Goal: Task Accomplishment & Management: Manage account settings

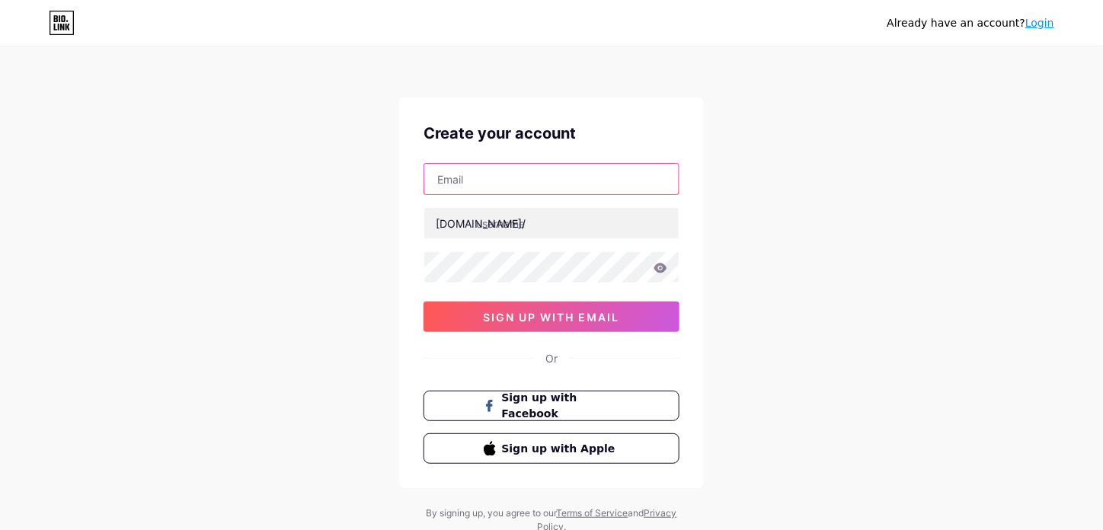
click at [511, 181] on input "text" at bounding box center [551, 179] width 255 height 30
type input "[EMAIL_ADDRESS][DOMAIN_NAME]"
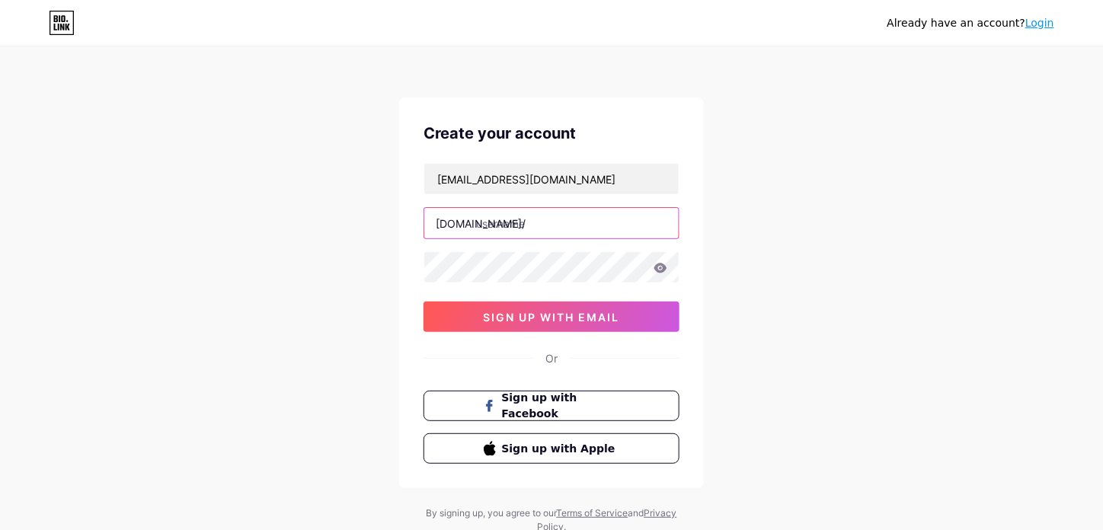
click at [488, 211] on input "text" at bounding box center [551, 223] width 255 height 30
type input "comcastemail"
click at [656, 270] on icon at bounding box center [661, 268] width 14 height 11
click at [656, 270] on icon at bounding box center [659, 268] width 15 height 15
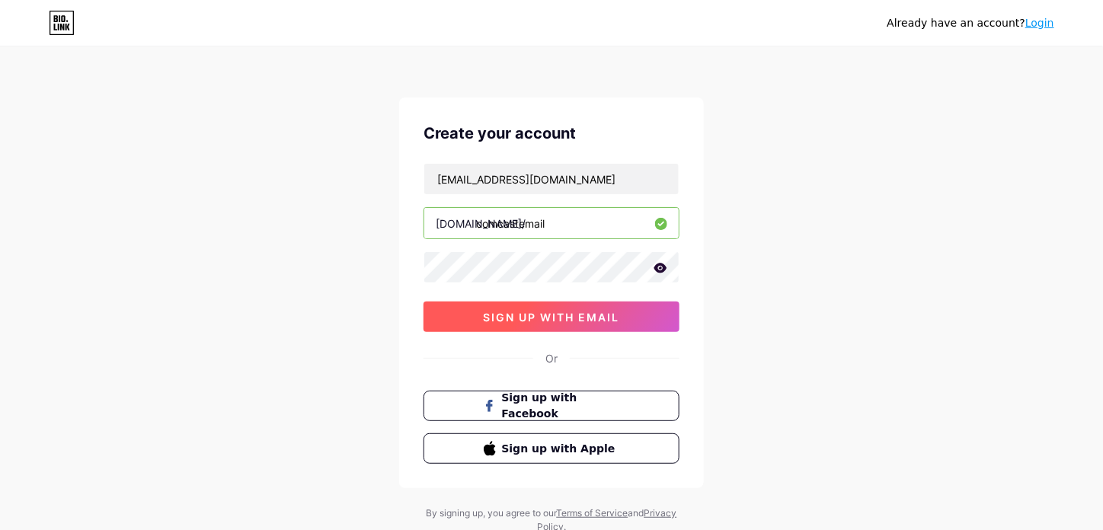
click at [548, 311] on span "sign up with email" at bounding box center [552, 317] width 136 height 13
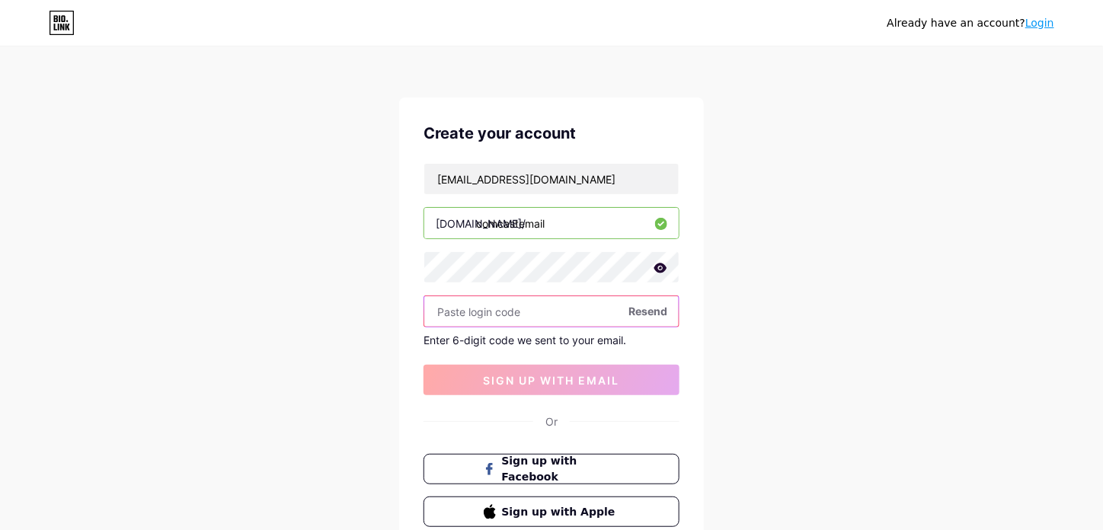
paste input "231749"
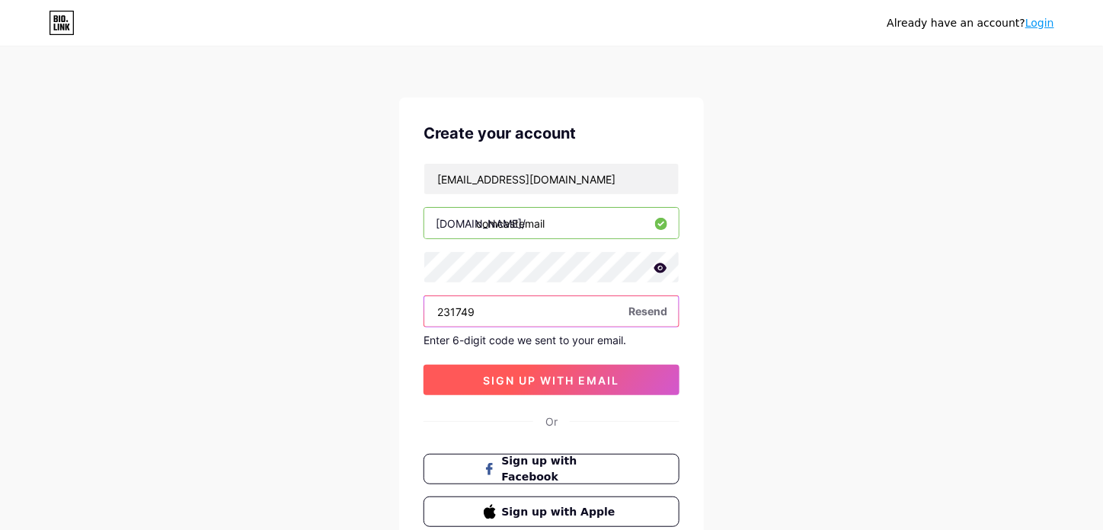
type input "231749"
click at [491, 376] on span "sign up with email" at bounding box center [552, 380] width 136 height 13
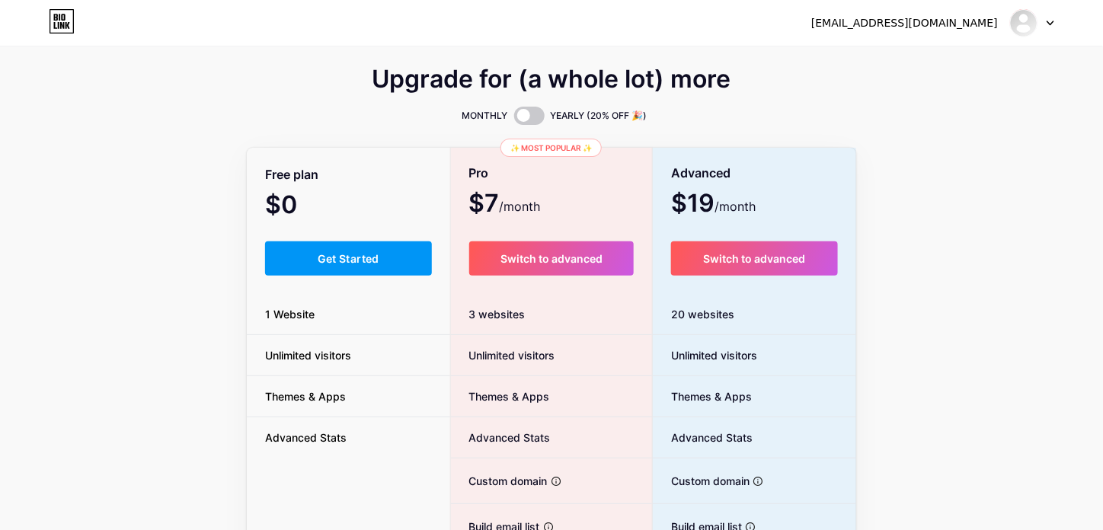
scroll to position [1, 0]
click at [334, 248] on button "Get Started" at bounding box center [348, 258] width 167 height 34
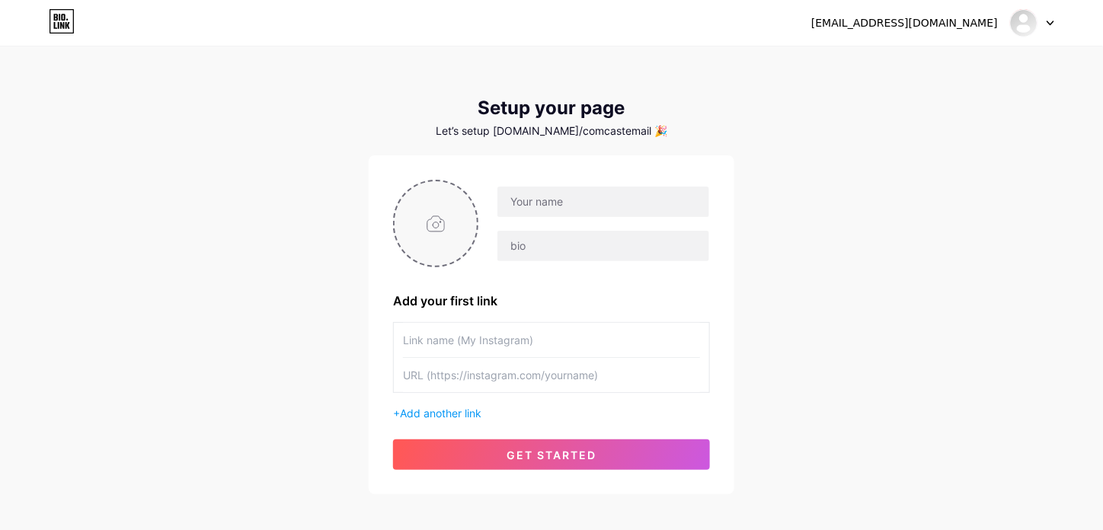
click at [431, 223] on input "file" at bounding box center [436, 223] width 82 height 85
type input "C:\fakepath\photo_2025-05-27_15-45-08.jpg"
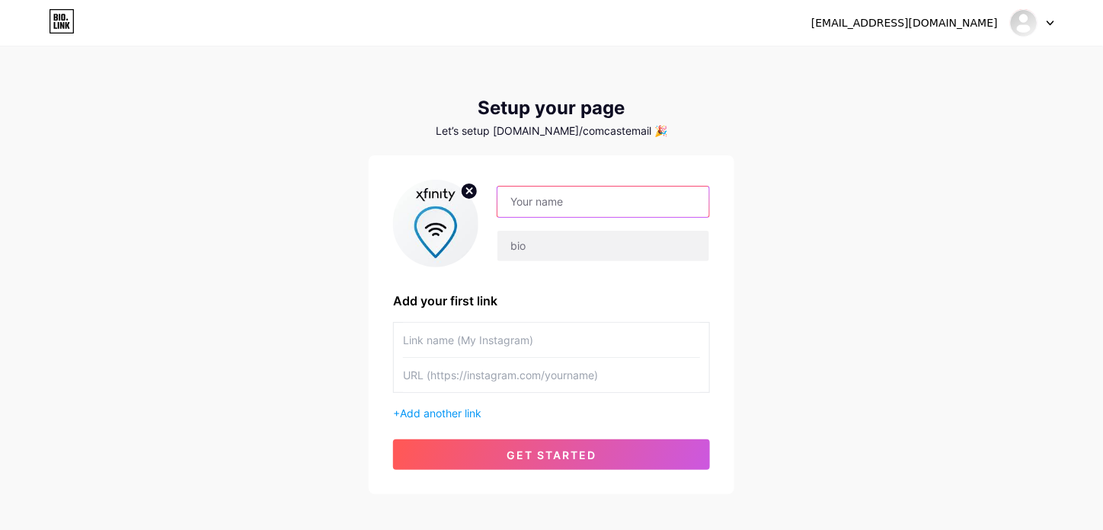
click at [565, 211] on input "text" at bounding box center [604, 202] width 212 height 30
type input "Xfinity Mail"
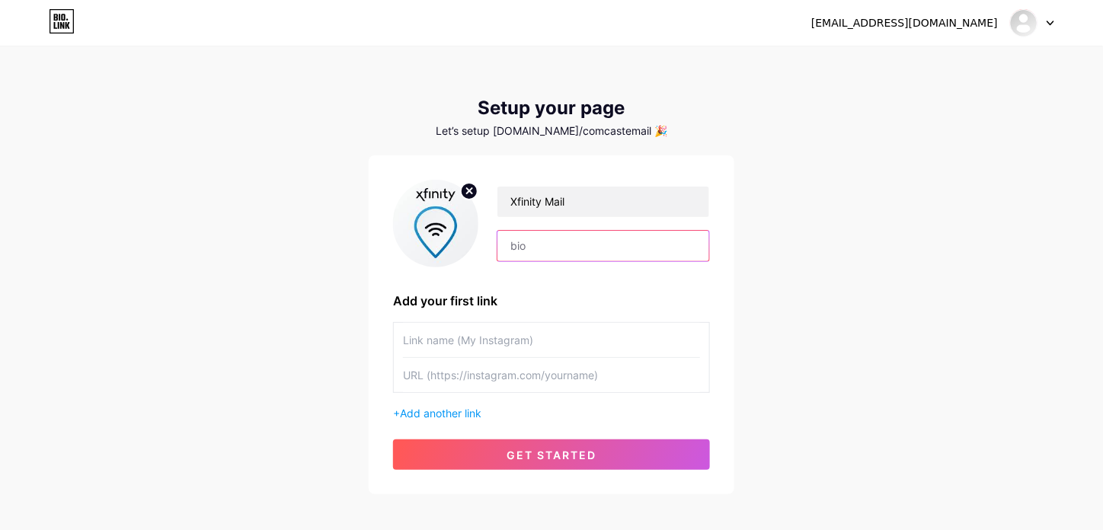
click at [552, 251] on input "text" at bounding box center [604, 246] width 212 height 30
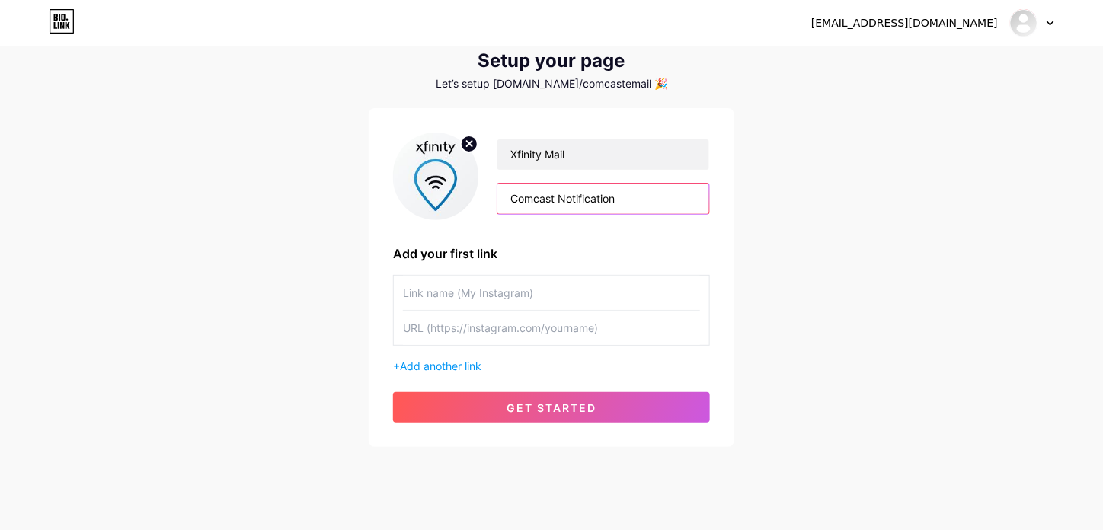
scroll to position [50, 0]
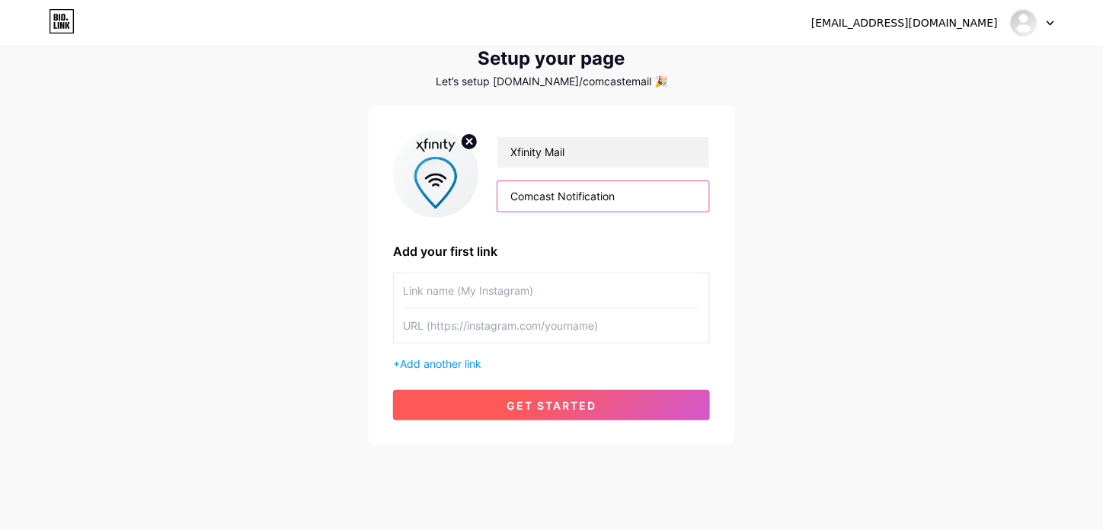
type input "Comcast Notification"
click at [571, 403] on span "get started" at bounding box center [552, 405] width 90 height 13
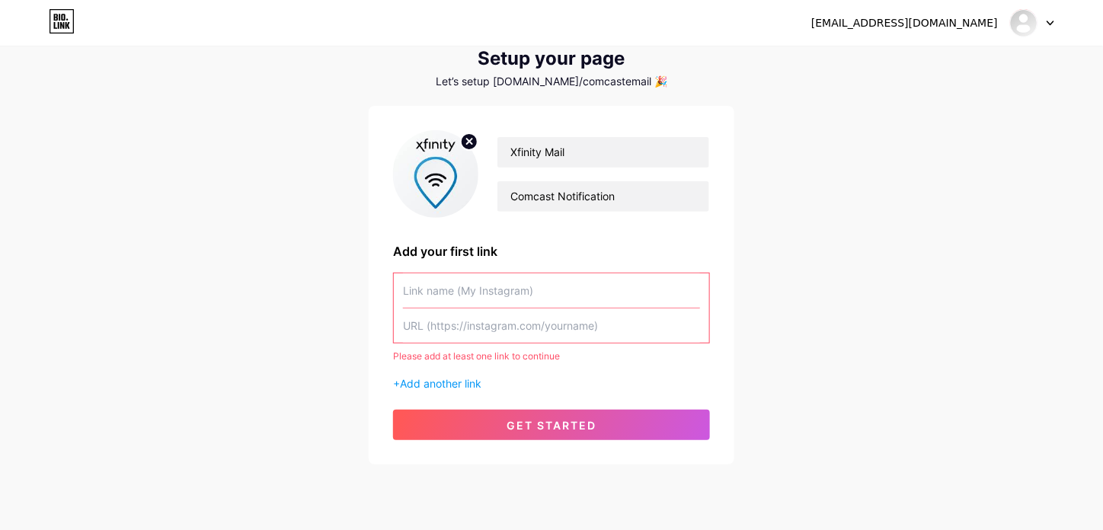
click at [536, 331] on input "text" at bounding box center [551, 326] width 297 height 34
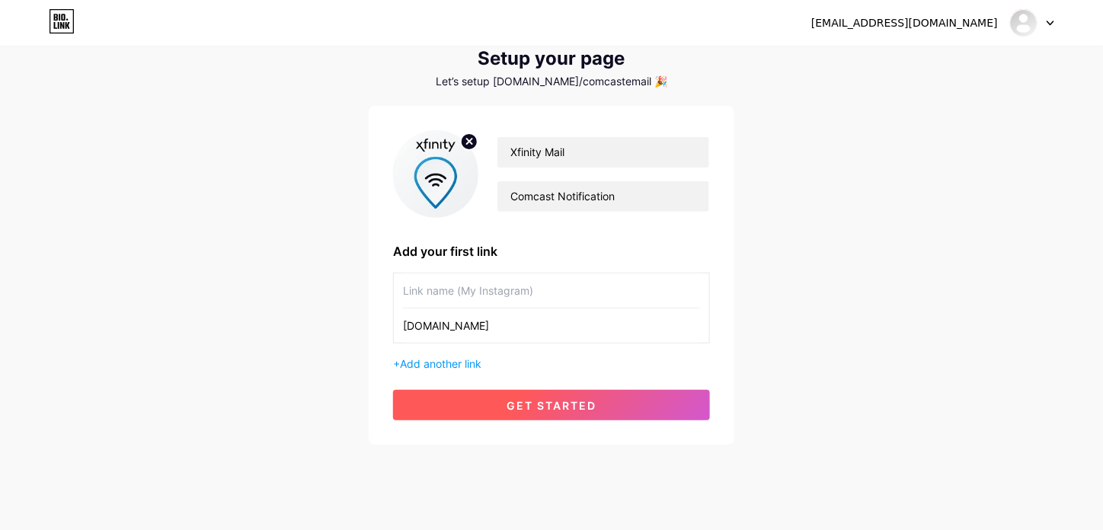
click at [548, 400] on span "get started" at bounding box center [552, 405] width 90 height 13
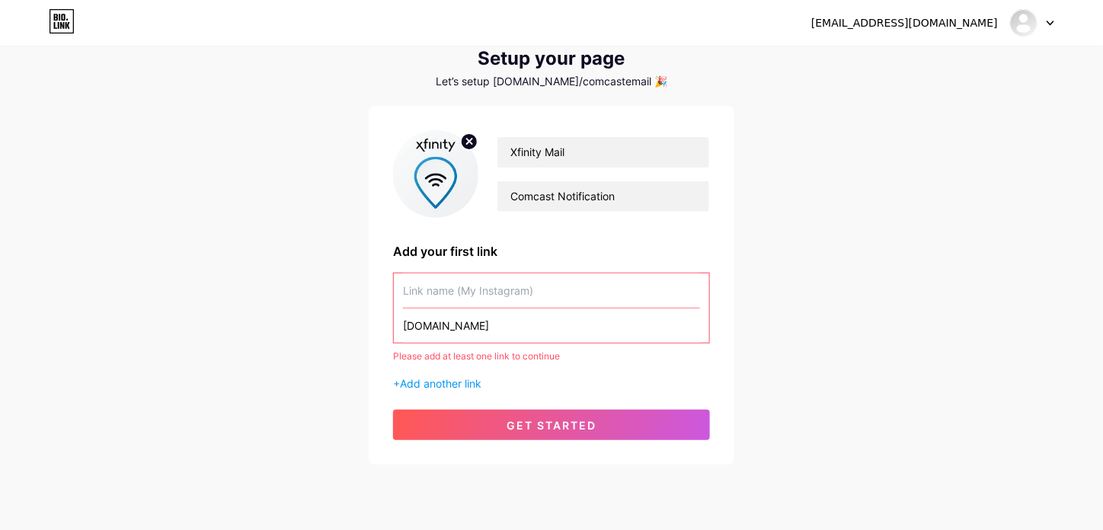
click at [485, 325] on input "[DOMAIN_NAME]" at bounding box center [551, 326] width 297 height 34
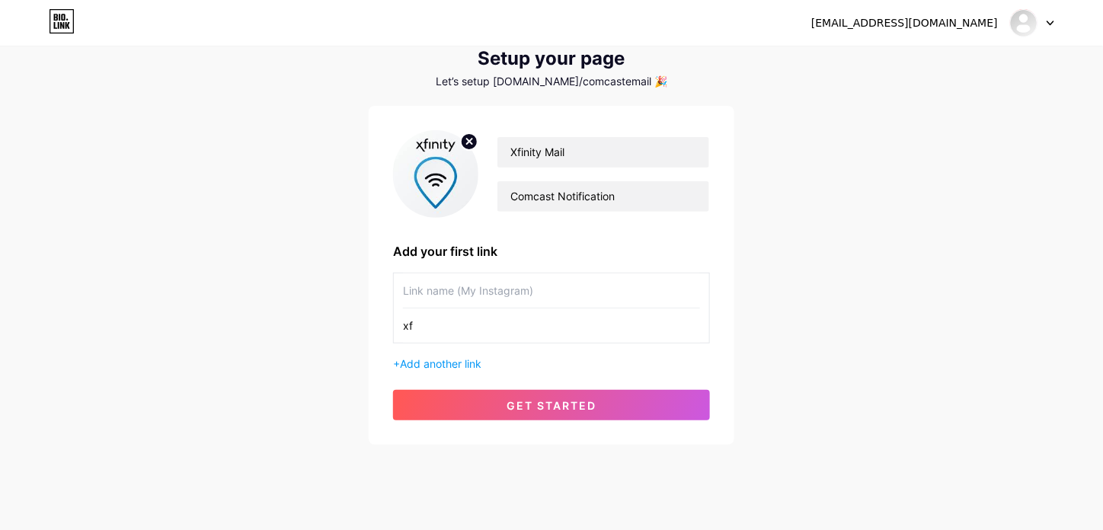
type input "x"
paste input "[URL][DOMAIN_NAME]"
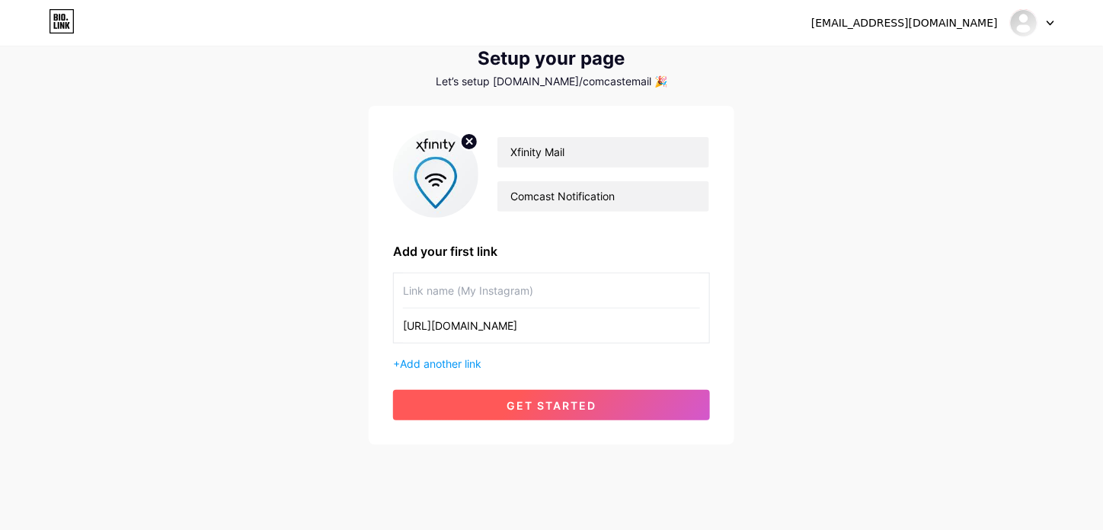
type input "[URL][DOMAIN_NAME]"
click at [528, 399] on span "get started" at bounding box center [552, 405] width 90 height 13
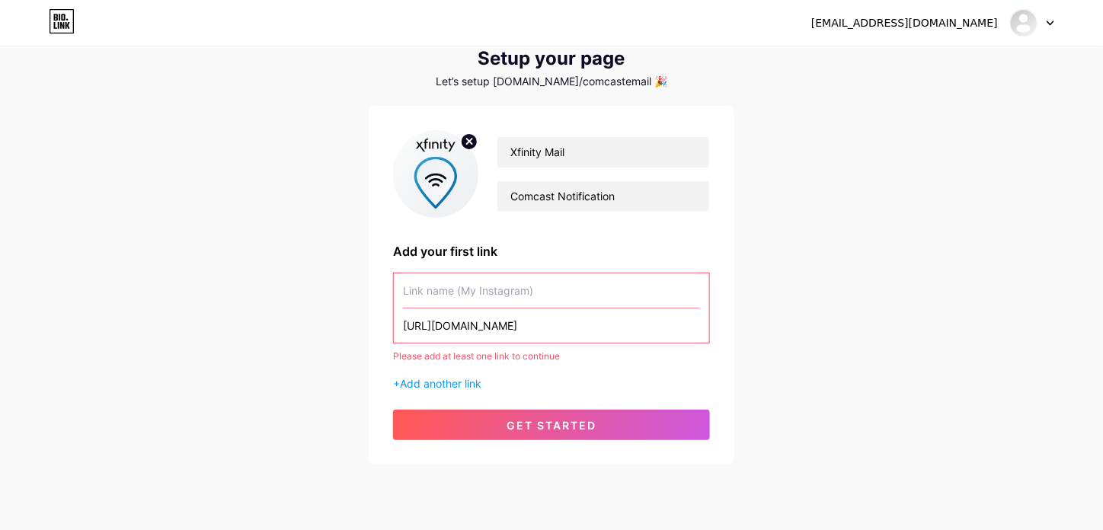
click at [562, 328] on input "[URL][DOMAIN_NAME]" at bounding box center [551, 326] width 297 height 34
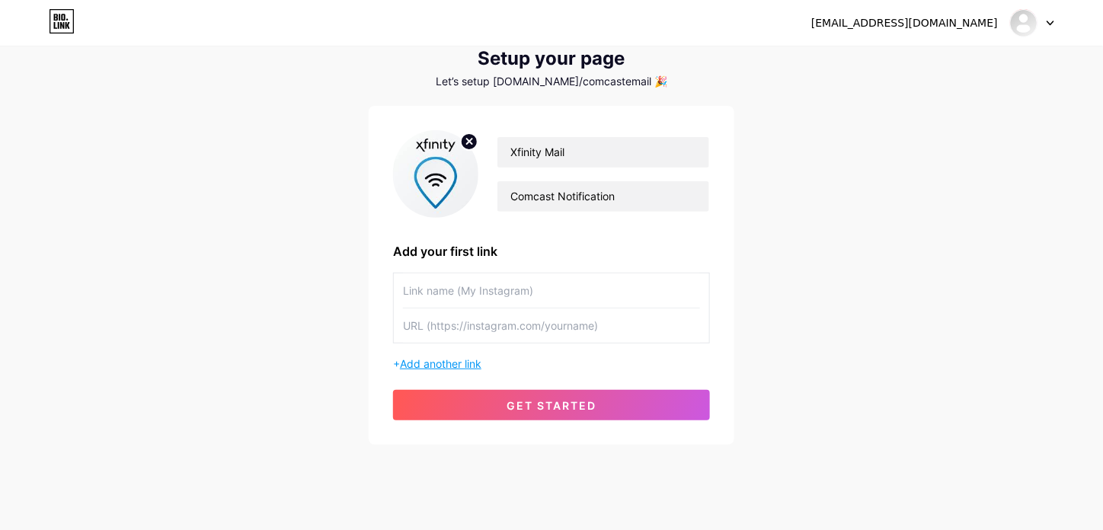
click at [482, 368] on span "Add another link" at bounding box center [441, 363] width 82 height 13
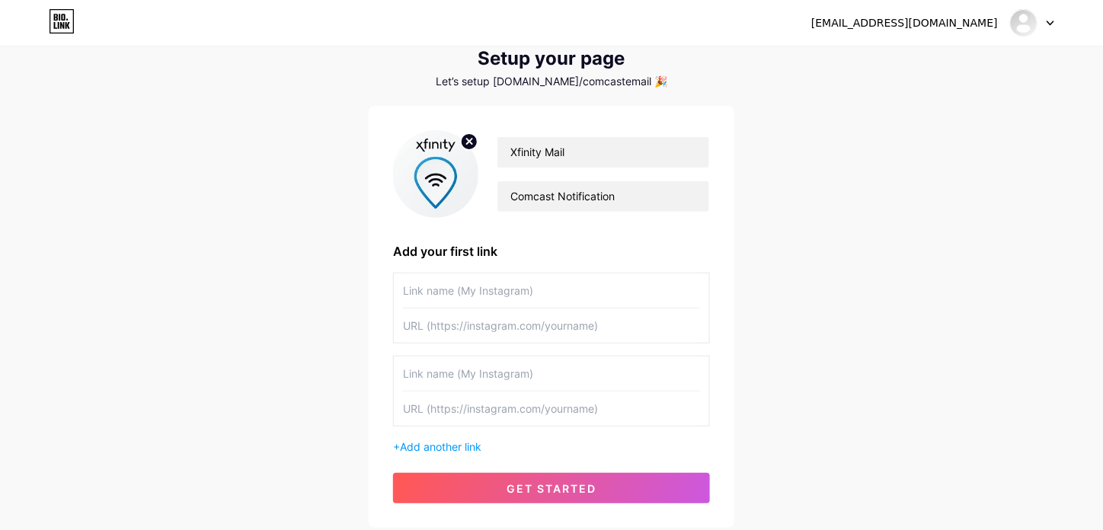
scroll to position [155, 0]
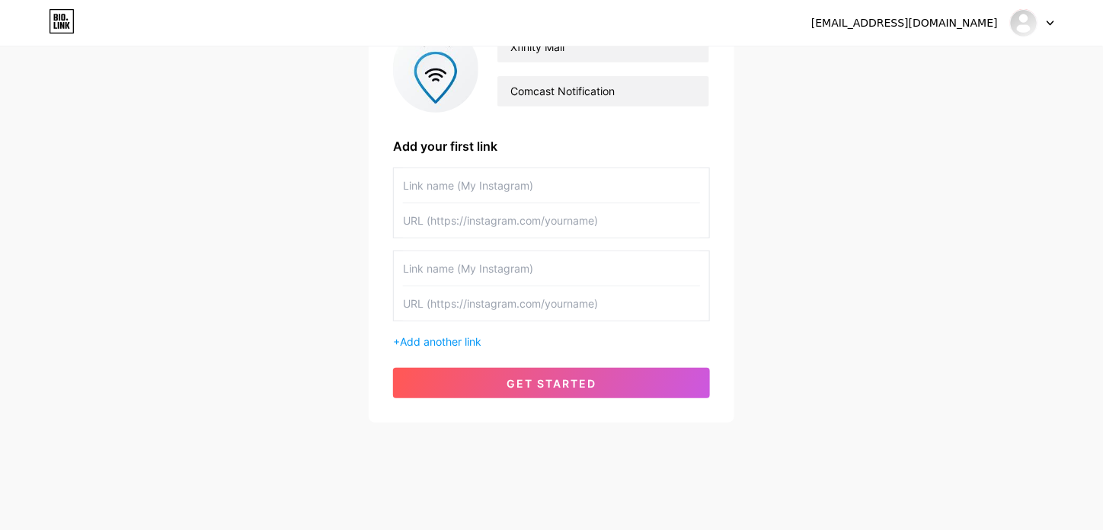
click at [466, 313] on input "text" at bounding box center [551, 304] width 297 height 34
paste input "[URL][DOMAIN_NAME]"
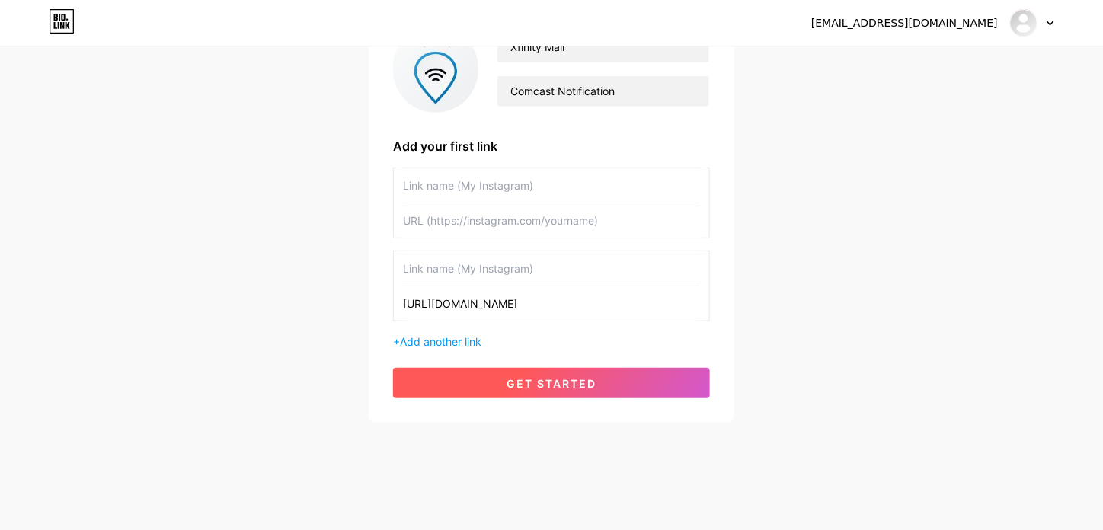
type input "[URL][DOMAIN_NAME]"
click at [482, 384] on button "get started" at bounding box center [551, 383] width 317 height 30
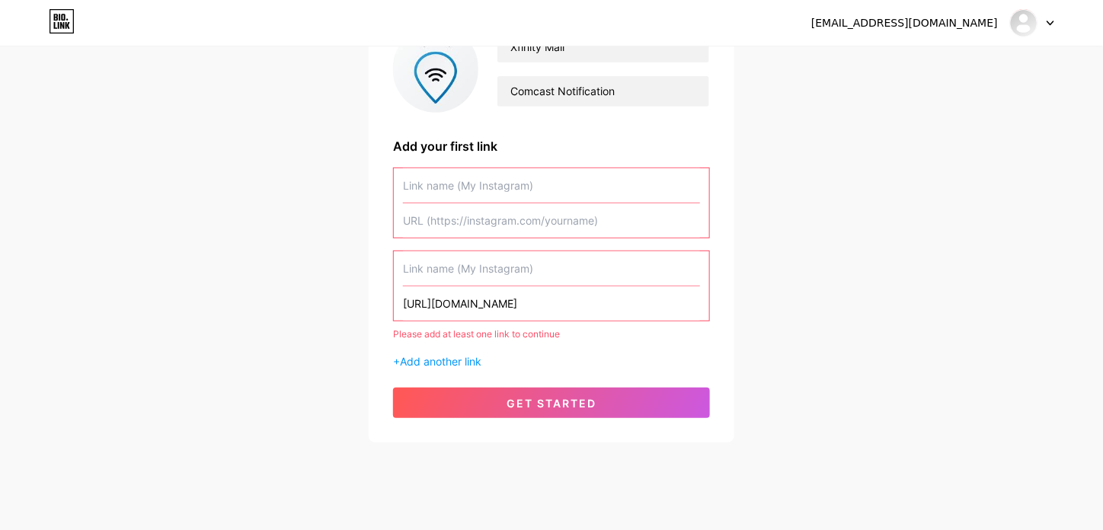
click at [483, 213] on input "text" at bounding box center [551, 220] width 297 height 34
paste input "[URL][DOMAIN_NAME]"
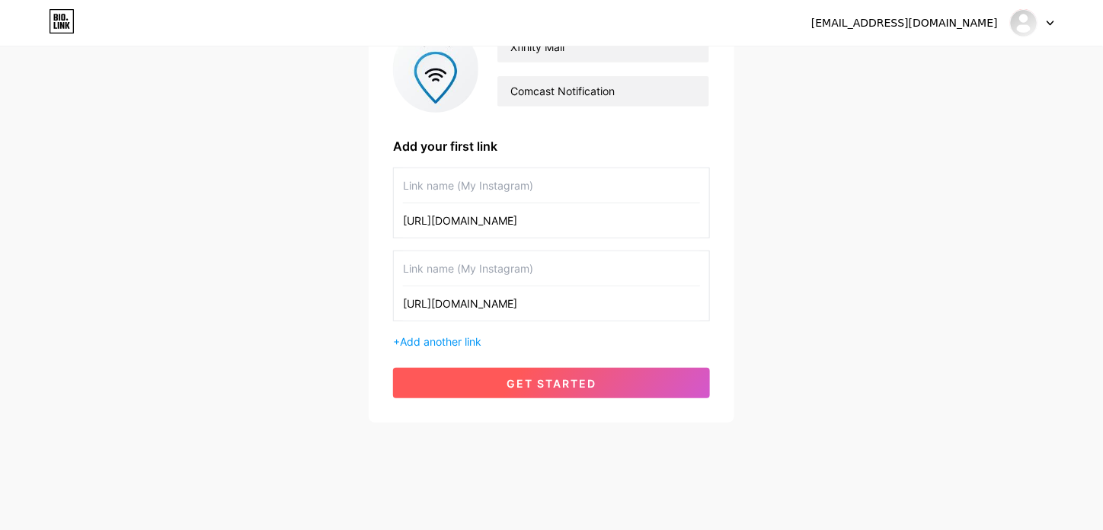
type input "[URL][DOMAIN_NAME]"
click at [583, 378] on span "get started" at bounding box center [552, 383] width 90 height 13
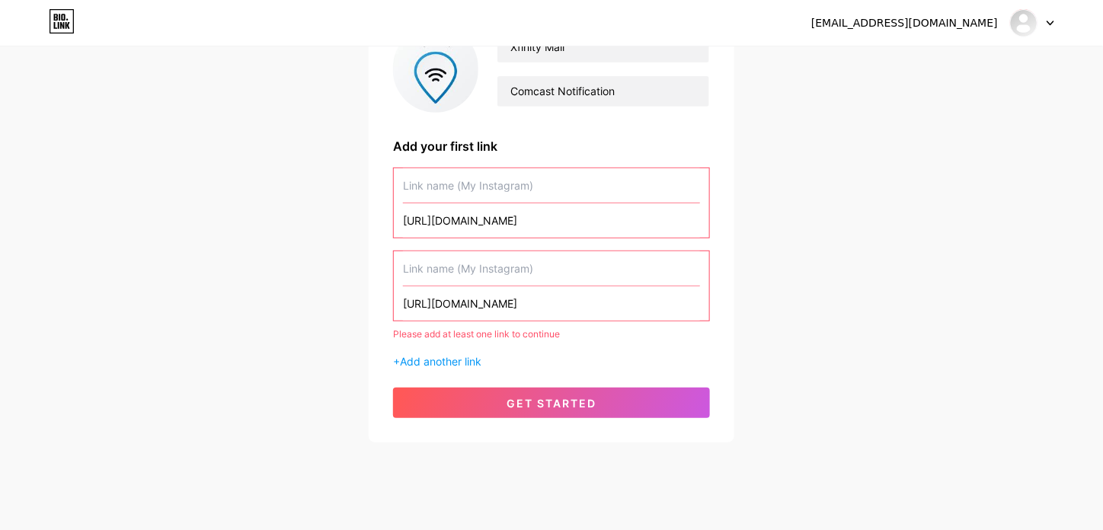
click at [601, 312] on input "[URL][DOMAIN_NAME]" at bounding box center [551, 304] width 297 height 34
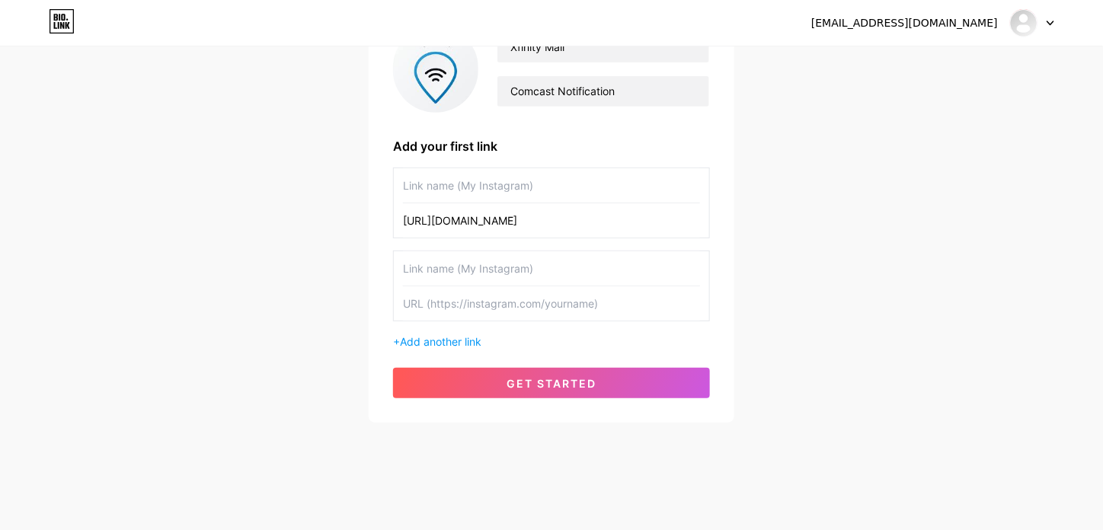
click at [656, 283] on input "text" at bounding box center [551, 268] width 297 height 34
click at [604, 184] on input "text" at bounding box center [551, 185] width 297 height 34
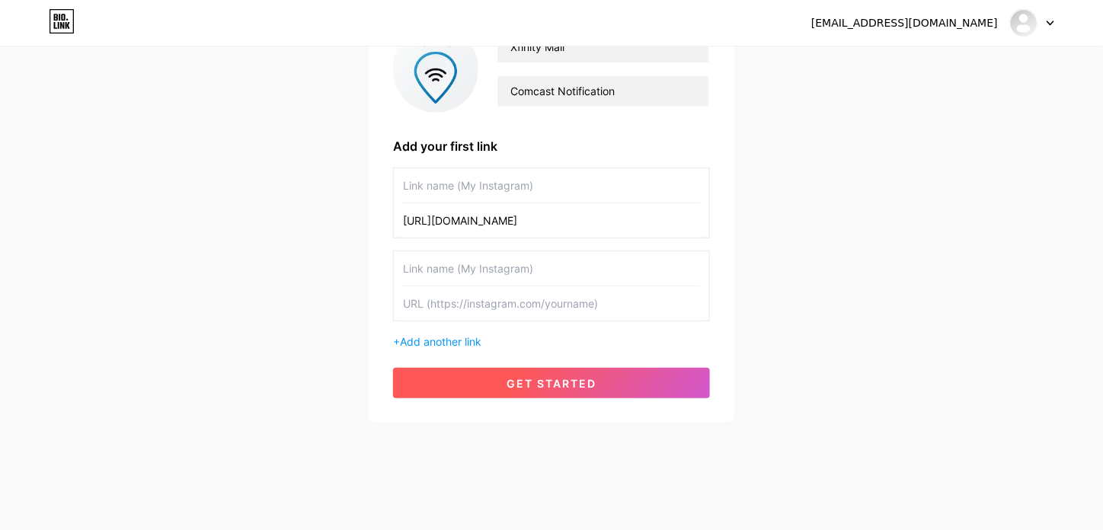
click at [583, 377] on span "get started" at bounding box center [552, 383] width 90 height 13
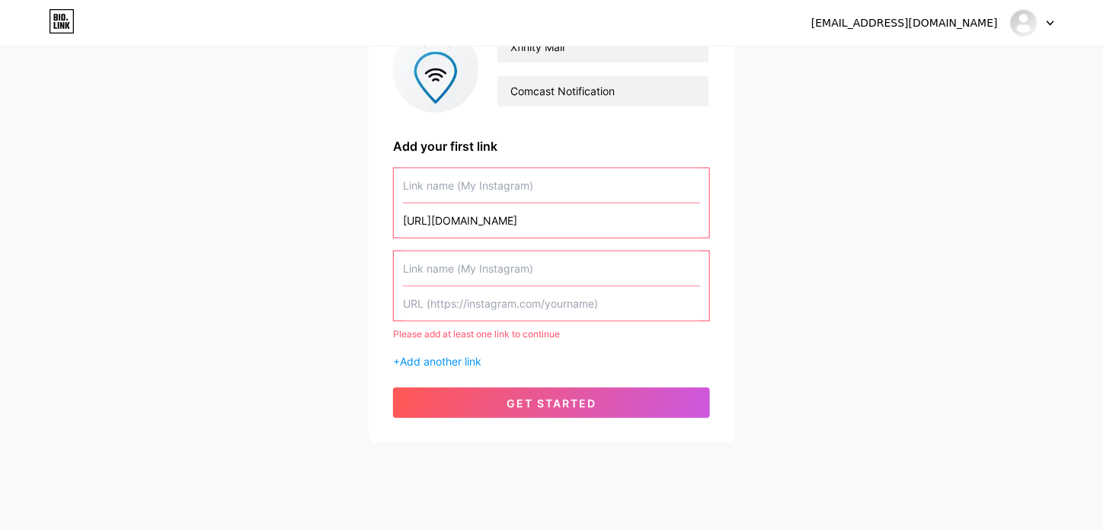
click at [597, 273] on input "text" at bounding box center [551, 268] width 297 height 34
click at [517, 276] on input "text" at bounding box center [551, 268] width 297 height 34
drag, startPoint x: 517, startPoint y: 276, endPoint x: 450, endPoint y: 273, distance: 67.1
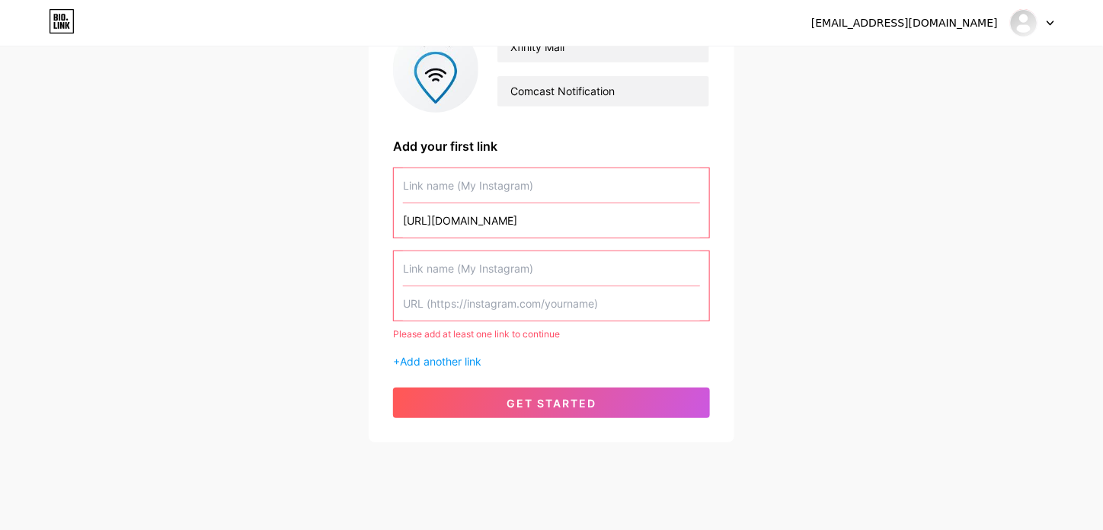
click at [450, 273] on input "text" at bounding box center [551, 268] width 297 height 34
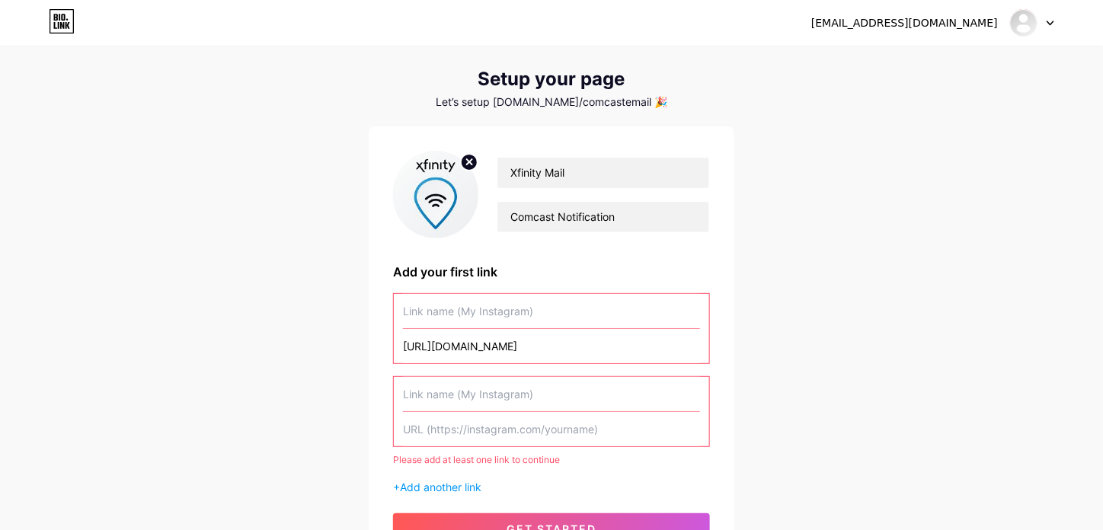
scroll to position [32, 0]
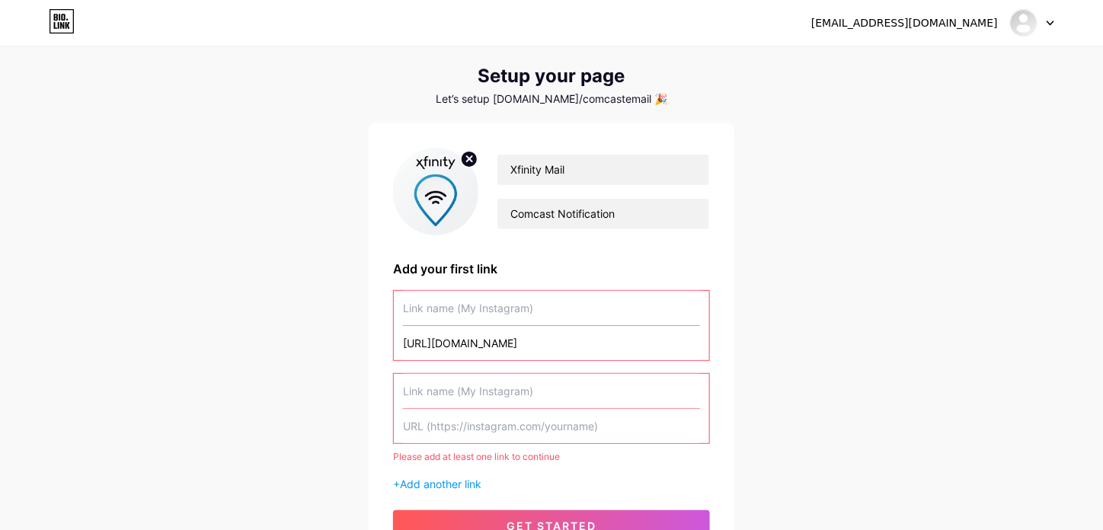
click at [494, 331] on input "[URL][DOMAIN_NAME]" at bounding box center [551, 343] width 297 height 34
click at [504, 413] on input "text" at bounding box center [551, 426] width 297 height 34
click at [445, 318] on input "text" at bounding box center [551, 308] width 297 height 34
paste input "[URL][DOMAIN_NAME]"
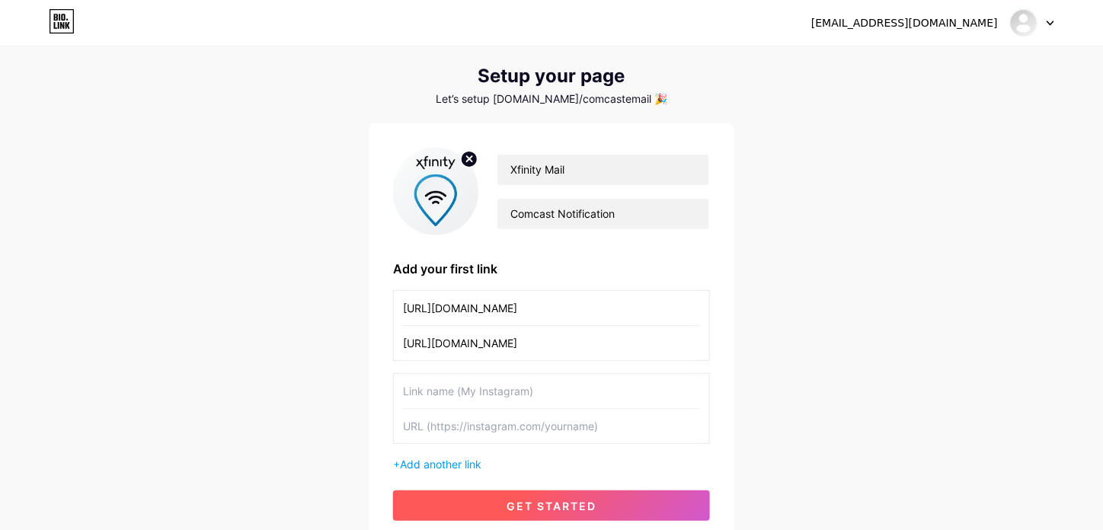
type input "[URL][DOMAIN_NAME]"
click at [549, 495] on button "get started" at bounding box center [551, 506] width 317 height 30
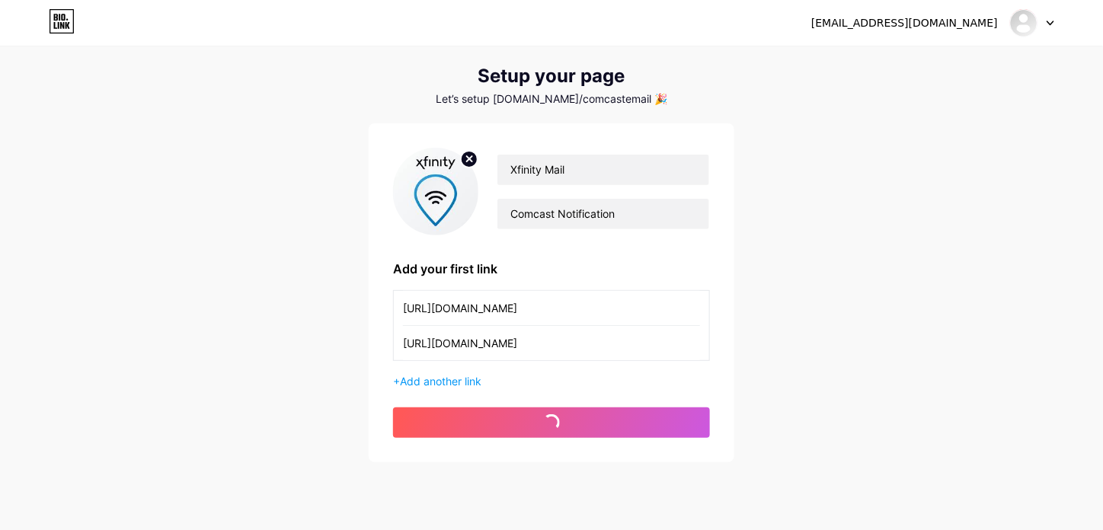
click at [536, 344] on input "[URL][DOMAIN_NAME]" at bounding box center [551, 343] width 297 height 34
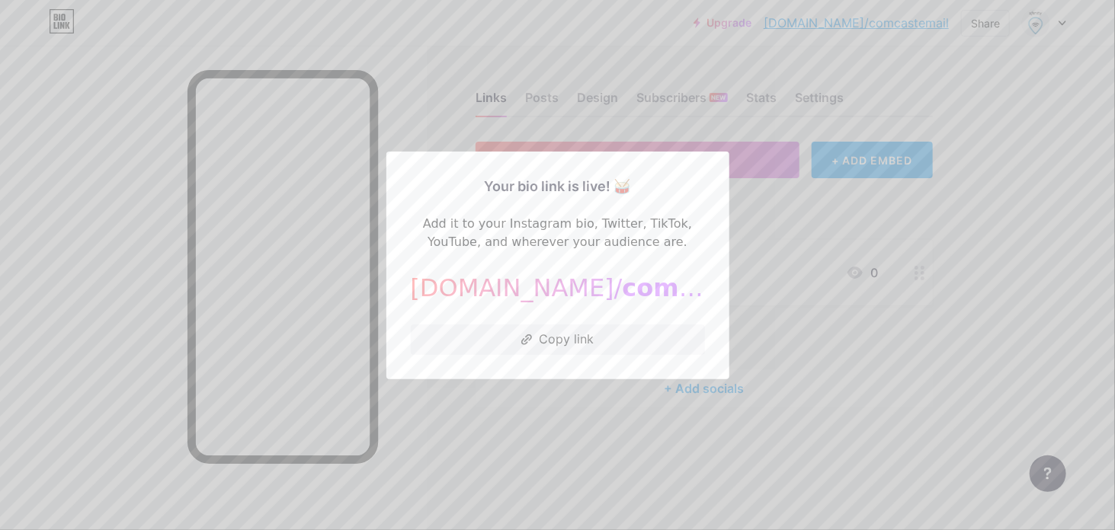
click at [666, 117] on div at bounding box center [557, 265] width 1115 height 530
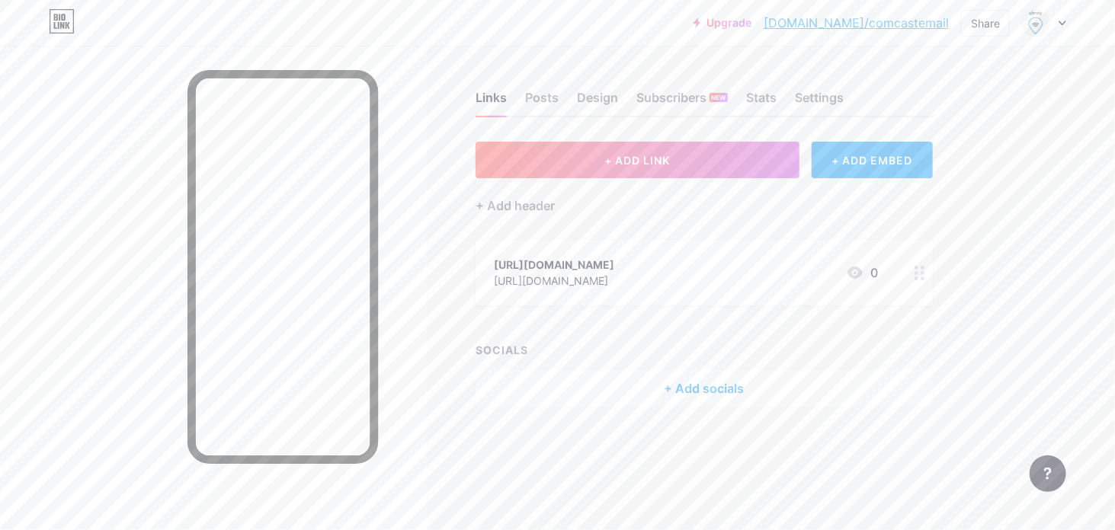
click at [924, 275] on icon at bounding box center [919, 273] width 11 height 14
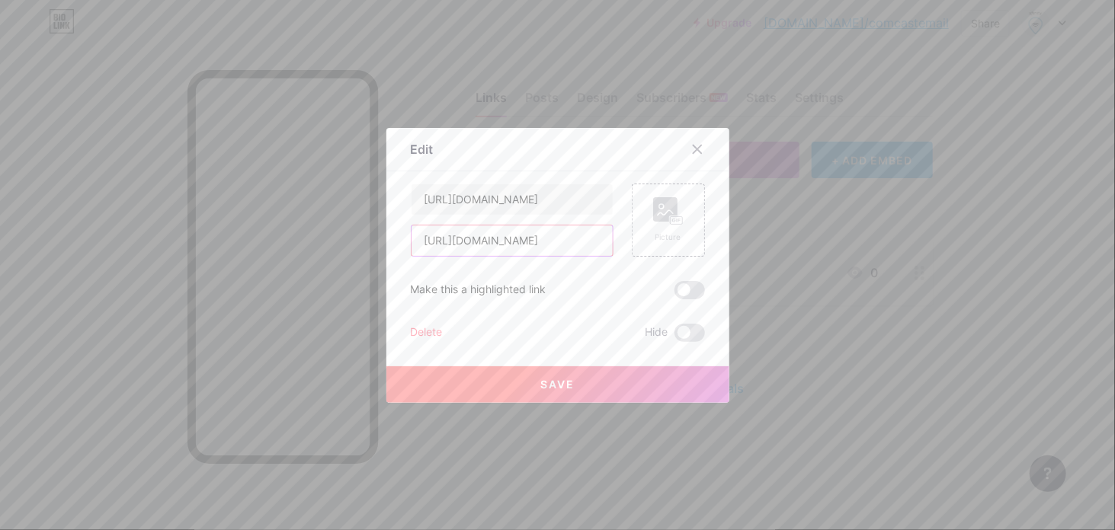
click at [512, 242] on input "[URL][DOMAIN_NAME]" at bounding box center [511, 241] width 201 height 30
type input "CLICK HERE TO UPDATE"
click at [528, 370] on button "Save" at bounding box center [557, 385] width 343 height 37
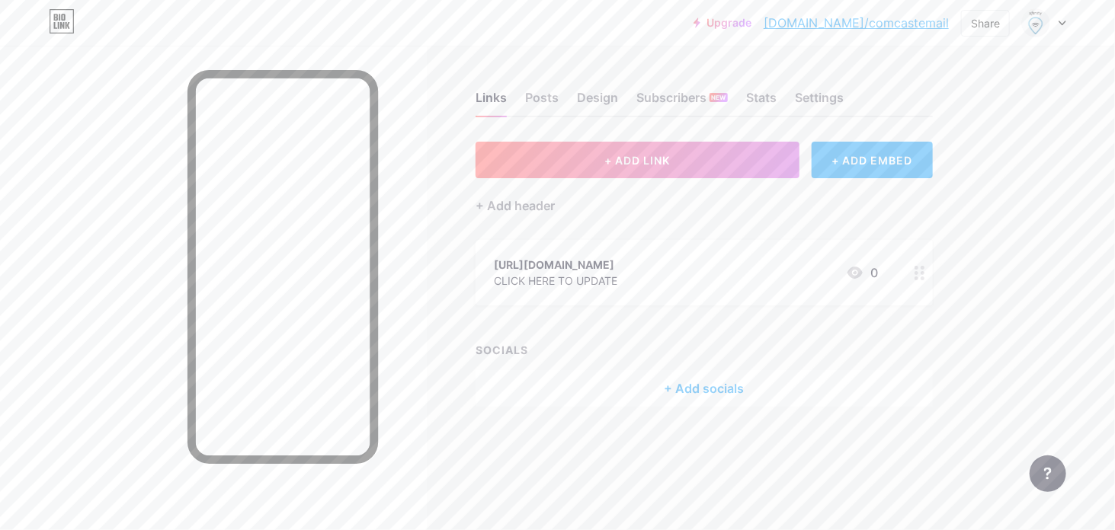
click at [922, 275] on icon at bounding box center [919, 273] width 11 height 14
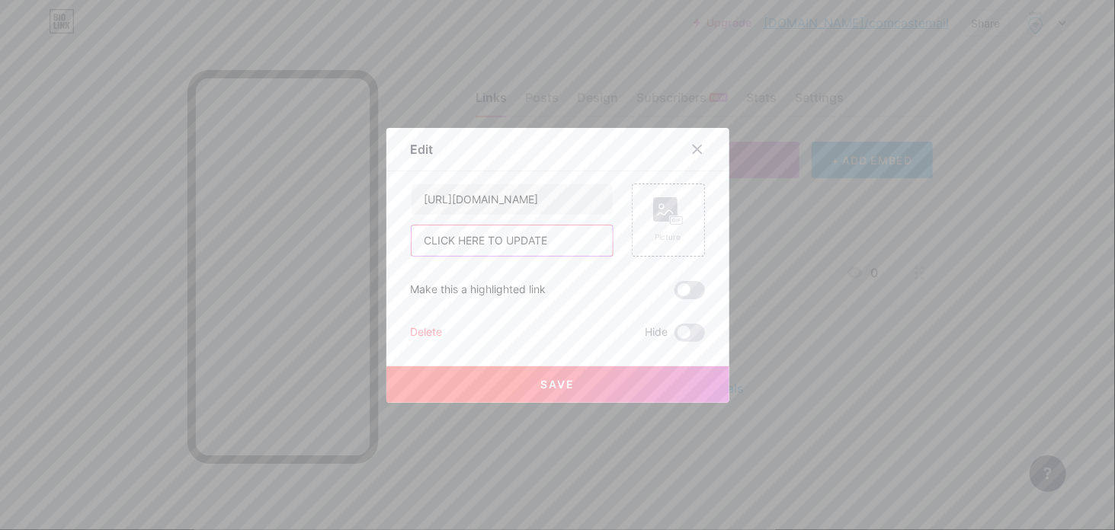
click at [564, 239] on input "CLICK HERE TO UPDATE" at bounding box center [511, 241] width 201 height 30
paste input "[URL][DOMAIN_NAME]"
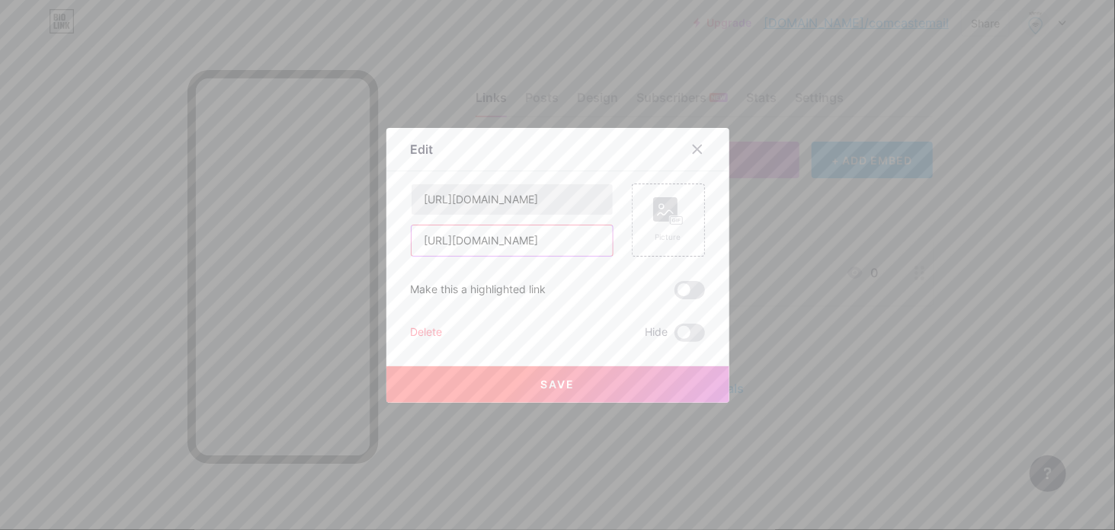
type input "[URL][DOMAIN_NAME]"
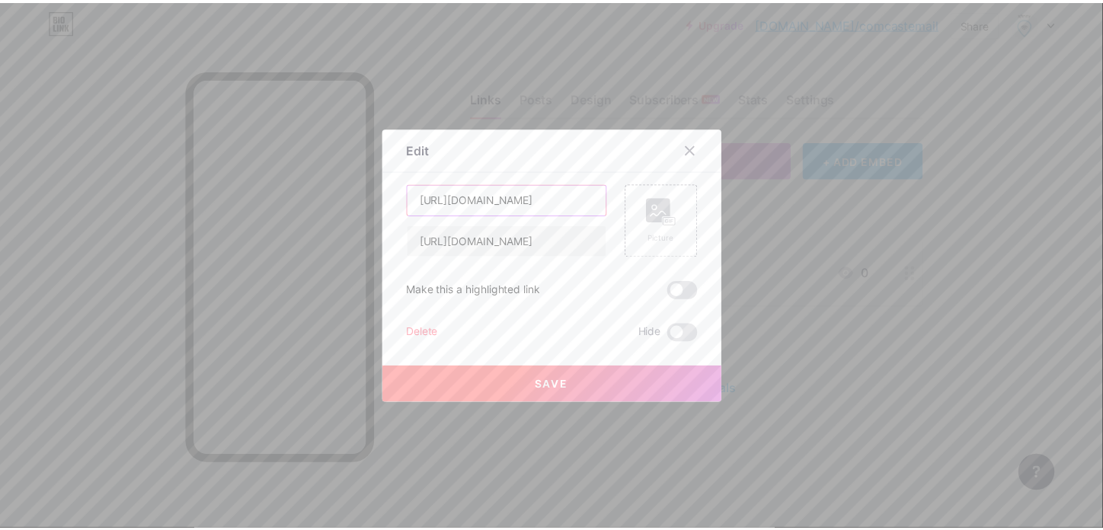
scroll to position [0, 0]
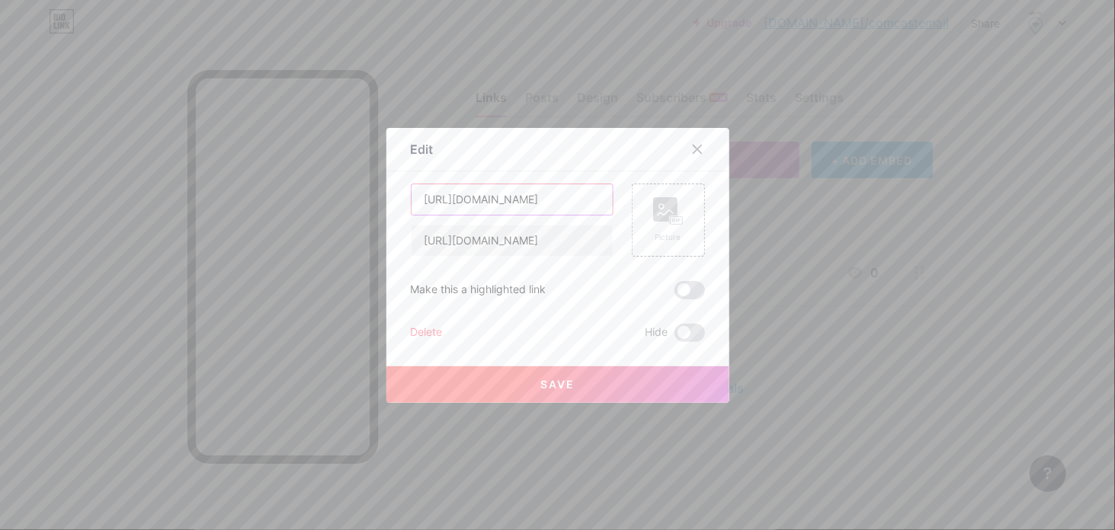
click at [534, 202] on input "[URL][DOMAIN_NAME]" at bounding box center [511, 199] width 201 height 30
type input "c"
type input "CLICK HERE TO UPDATE"
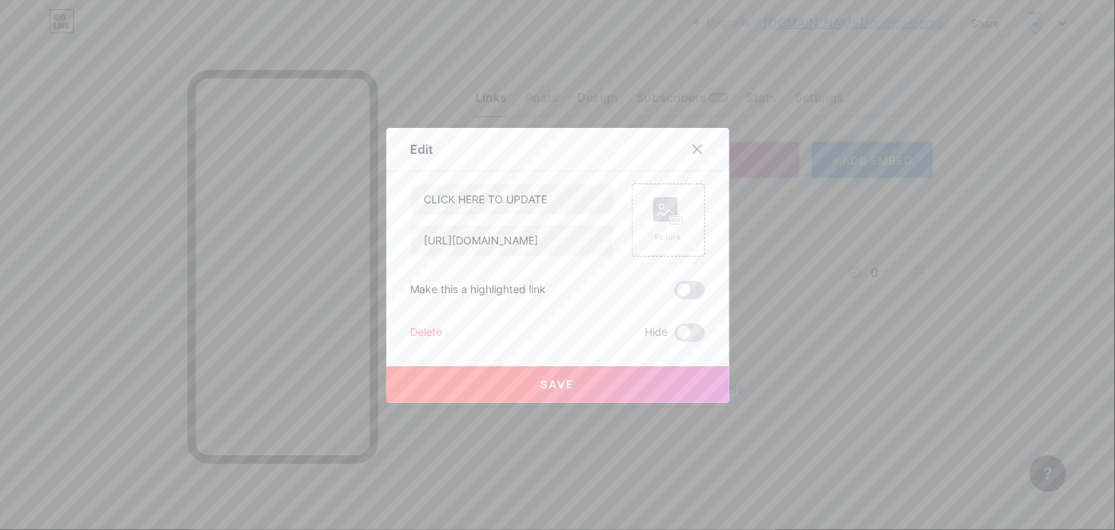
click at [575, 389] on button "Save" at bounding box center [557, 385] width 343 height 37
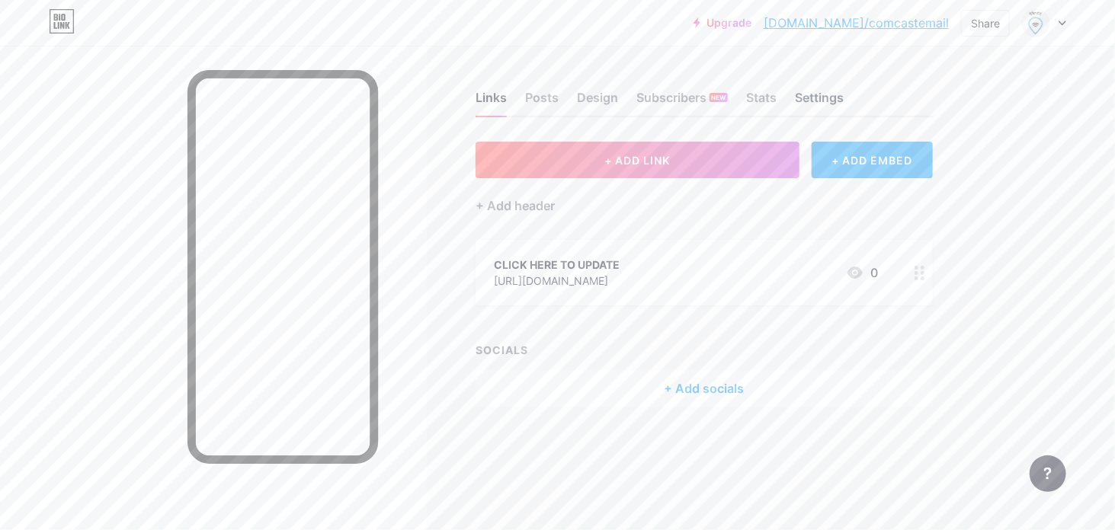
click at [808, 93] on div "Settings" at bounding box center [819, 101] width 49 height 27
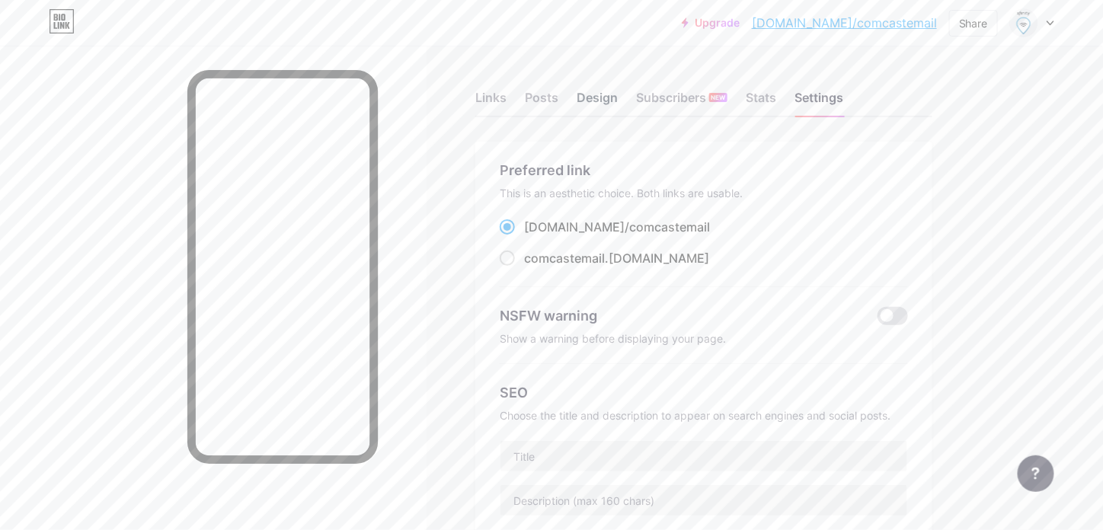
click at [594, 103] on div "Design" at bounding box center [597, 101] width 41 height 27
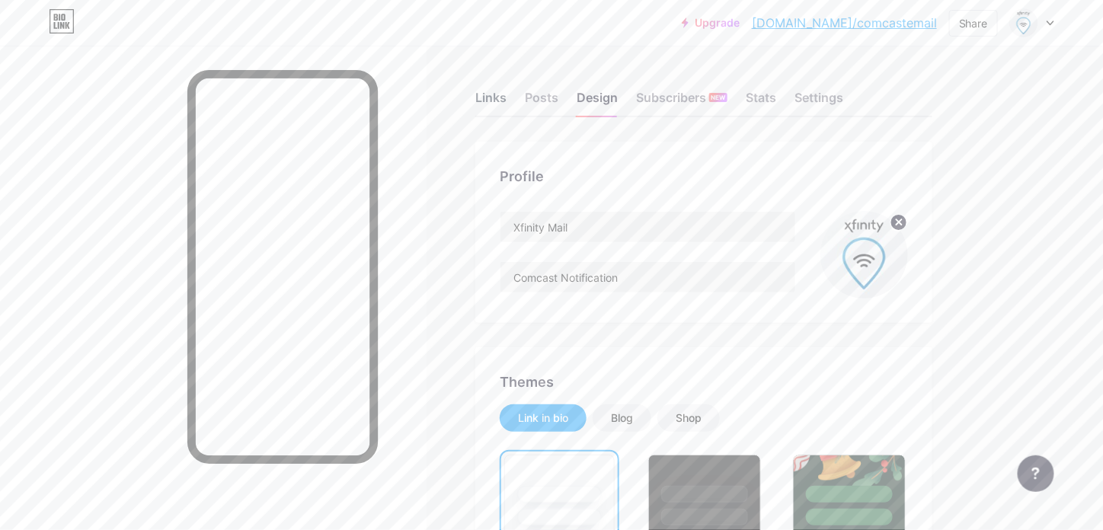
click at [495, 104] on div "Links" at bounding box center [490, 101] width 31 height 27
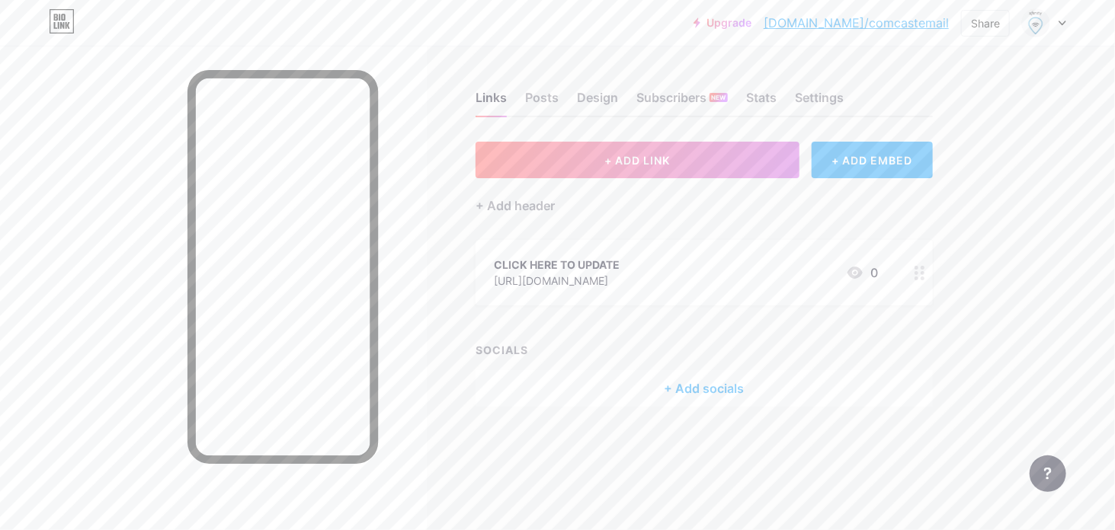
click at [1065, 24] on icon at bounding box center [1062, 23] width 8 height 5
click at [984, 17] on div "Share" at bounding box center [985, 23] width 29 height 16
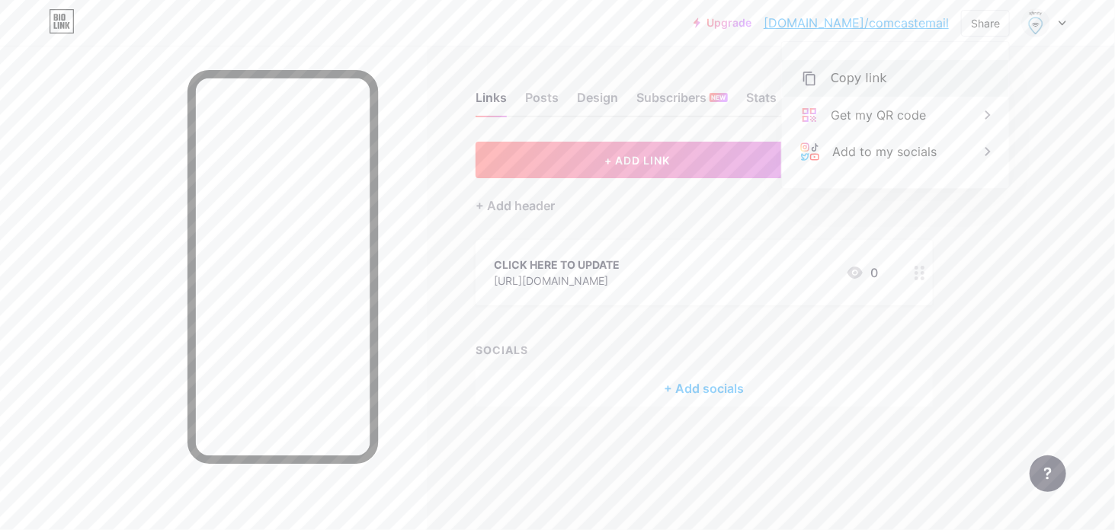
click at [872, 73] on div "Copy link" at bounding box center [859, 78] width 56 height 18
click at [924, 273] on circle at bounding box center [922, 273] width 4 height 4
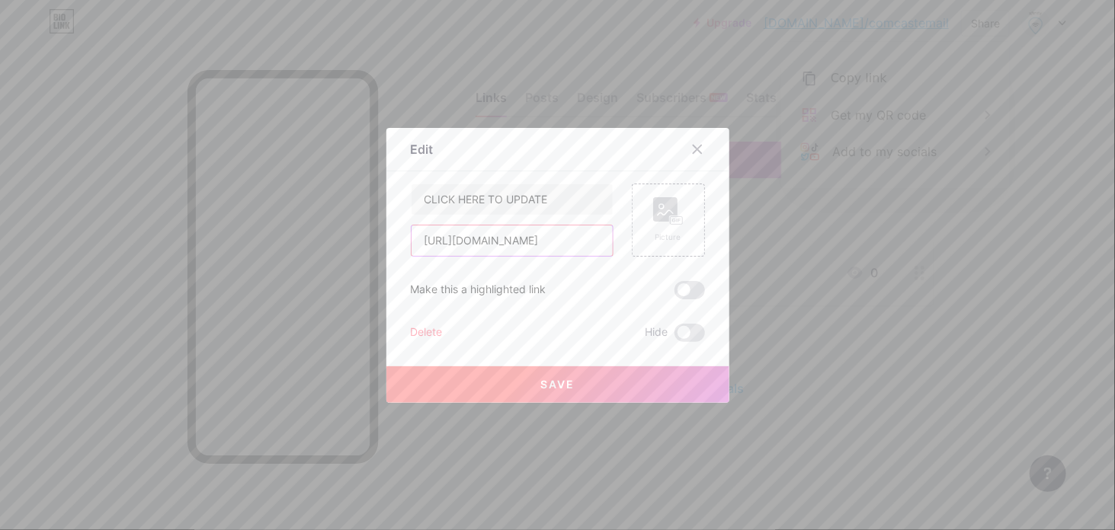
click at [546, 242] on input "[URL][DOMAIN_NAME]" at bounding box center [511, 241] width 201 height 30
paste input "[URL][DOMAIN_NAME]"
type input "[URL][DOMAIN_NAME]"
click at [568, 370] on button "Save" at bounding box center [557, 385] width 343 height 37
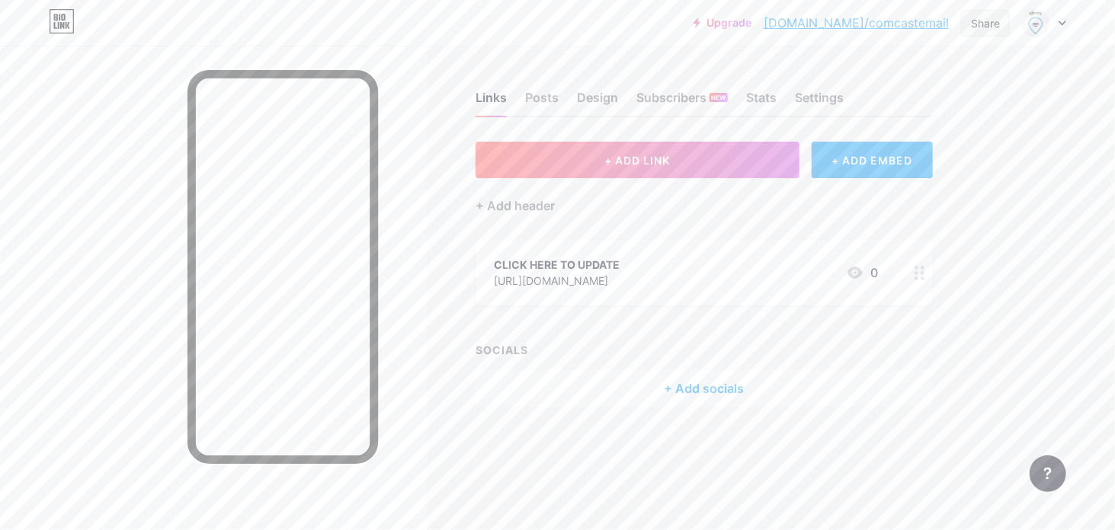
click at [976, 26] on div "Share" at bounding box center [985, 23] width 29 height 16
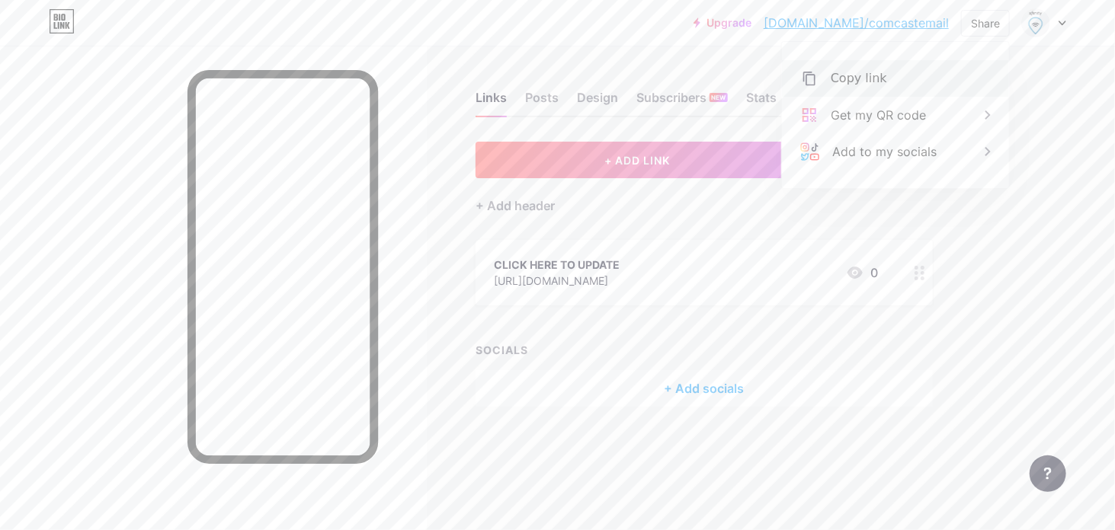
click at [863, 81] on div "Copy link" at bounding box center [859, 78] width 56 height 18
